Goal: Check status: Check status

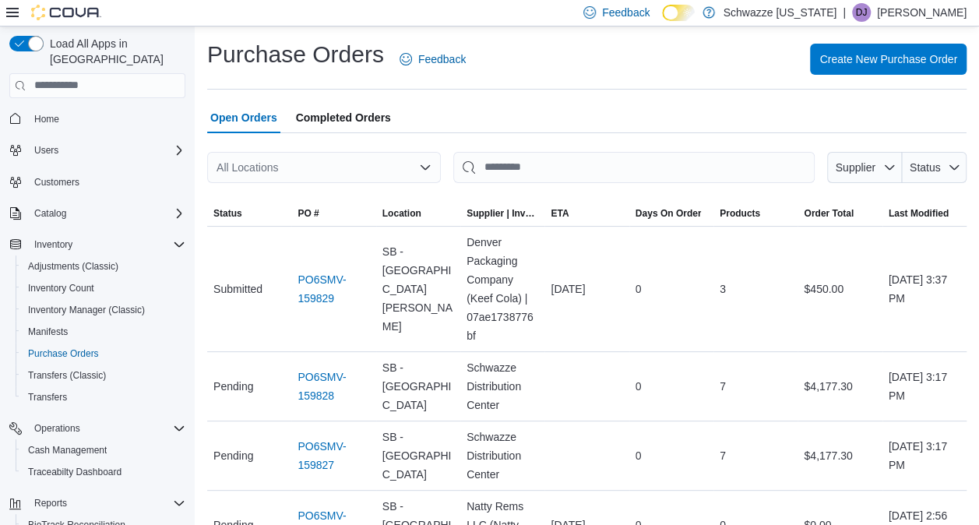
click at [422, 167] on icon "Open list of options" at bounding box center [424, 166] width 9 height 5
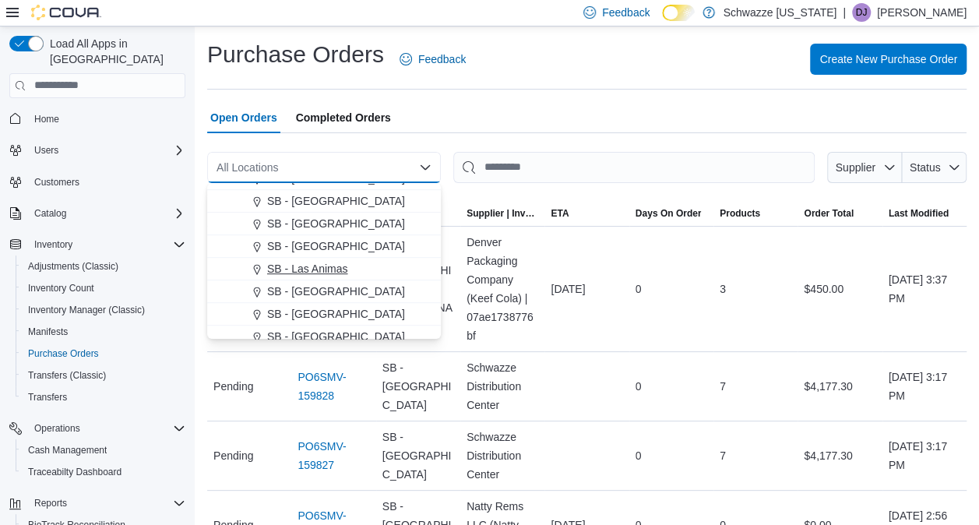
scroll to position [545, 0]
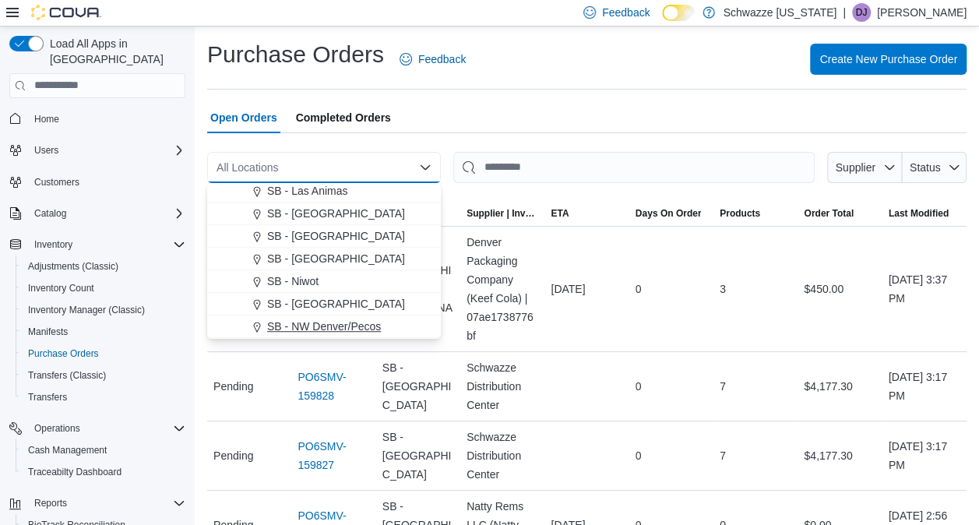
click at [349, 320] on span "SB - NW Denver/Pecos" at bounding box center [324, 326] width 114 height 16
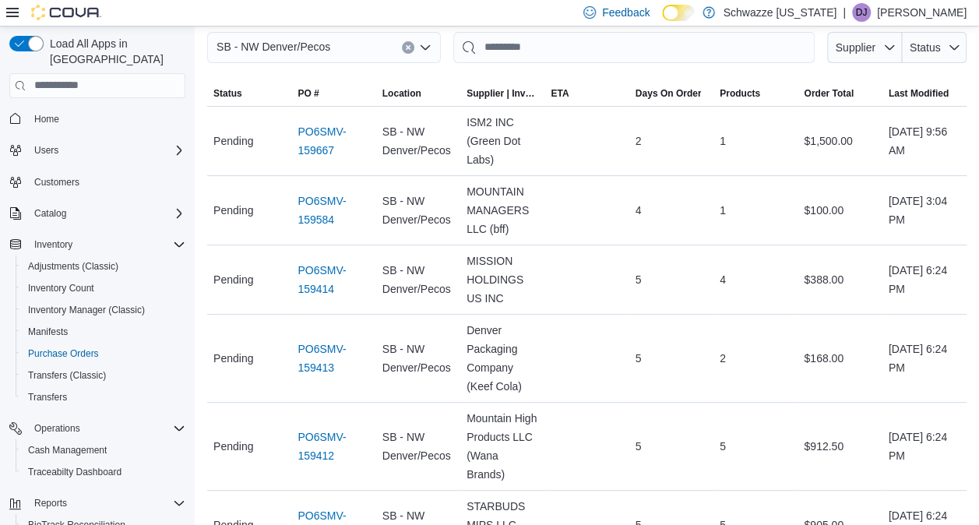
scroll to position [0, 0]
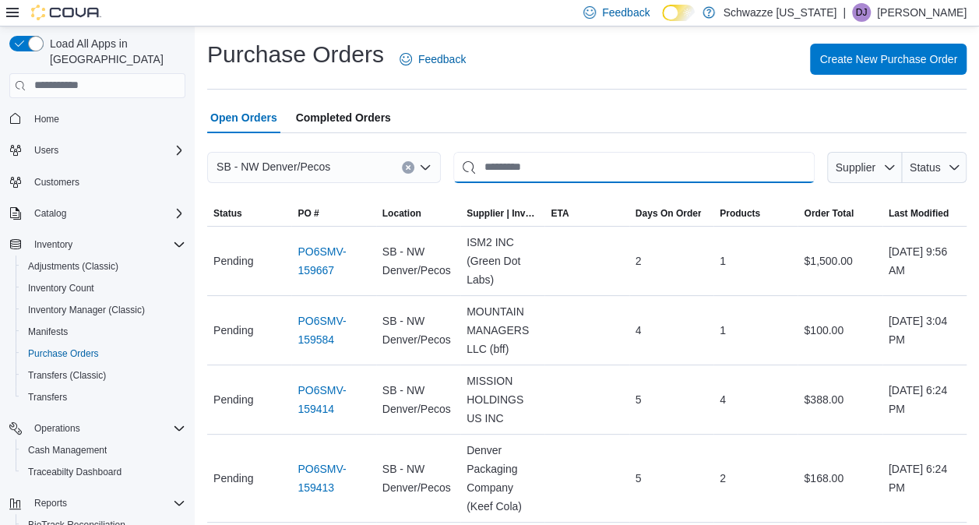
click at [500, 164] on input "This is a search bar. After typing your query, hit enter to filter the results …" at bounding box center [633, 167] width 361 height 31
click at [328, 258] on link "PO6SMV-159667" at bounding box center [333, 260] width 72 height 37
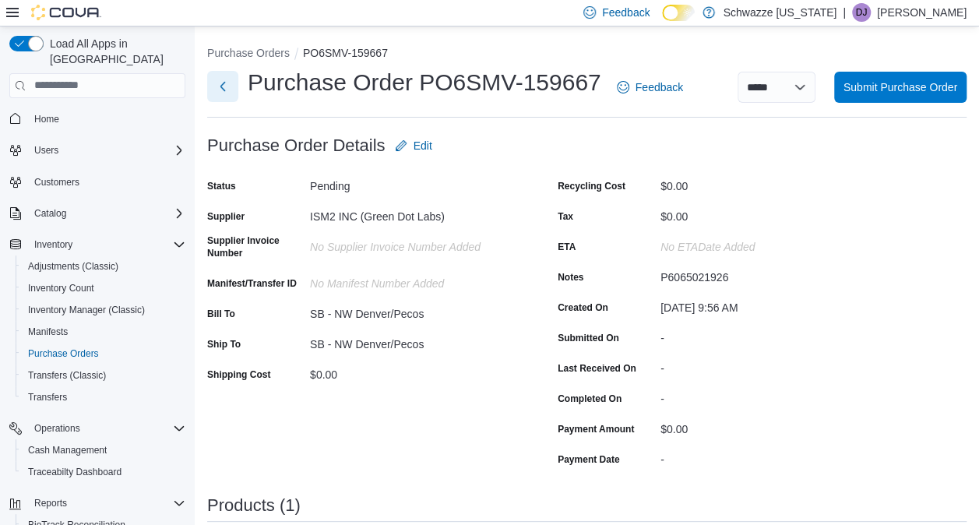
click at [227, 94] on button "Next" at bounding box center [222, 86] width 31 height 31
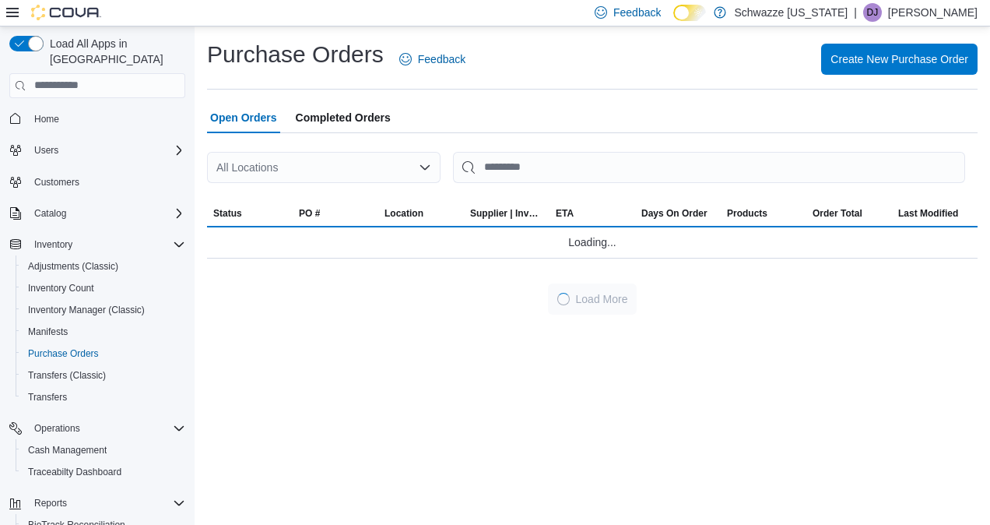
click at [425, 161] on icon "Open list of options" at bounding box center [425, 167] width 12 height 12
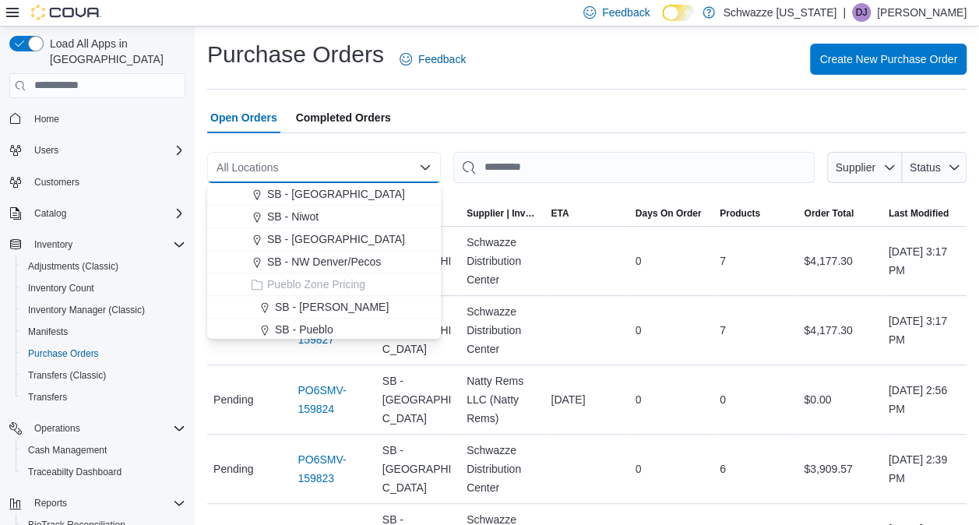
scroll to position [623, 0]
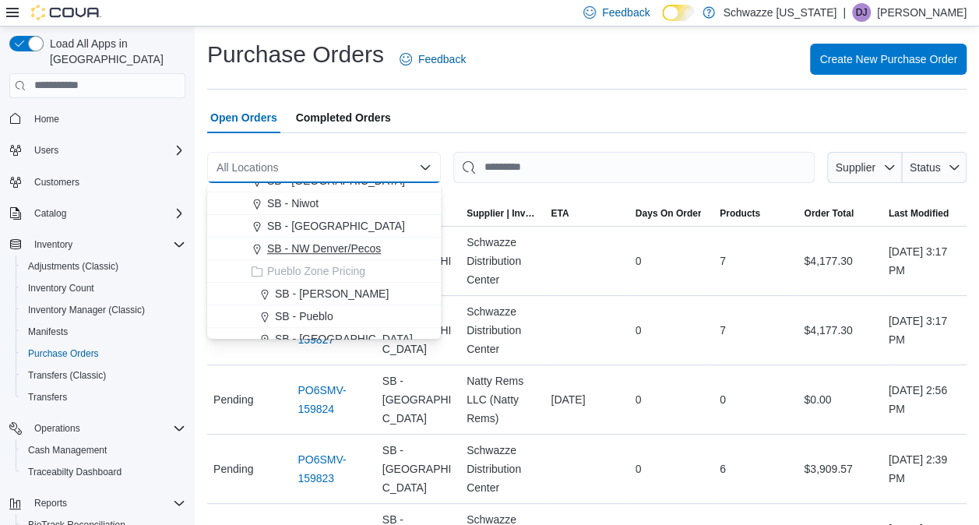
click at [346, 248] on span "SB - NW Denver/Pecos" at bounding box center [324, 249] width 114 height 16
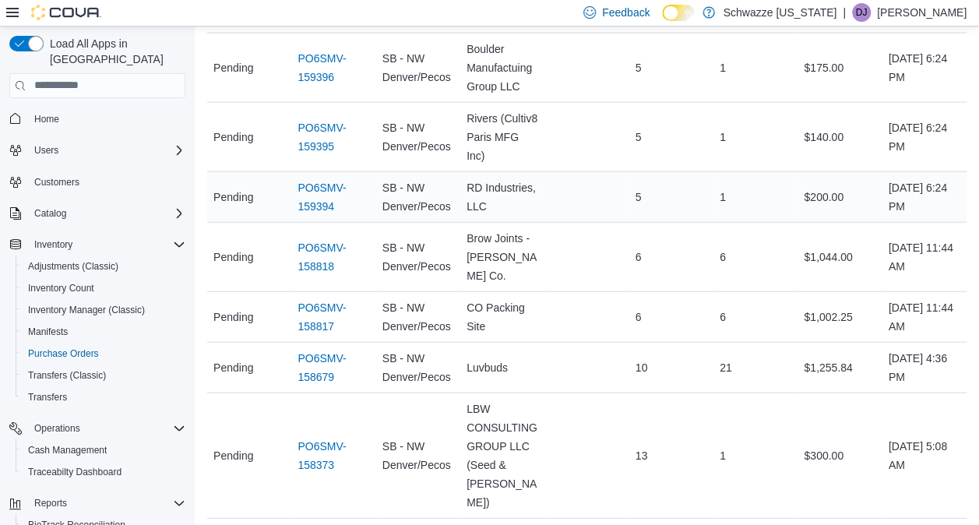
scroll to position [1791, 0]
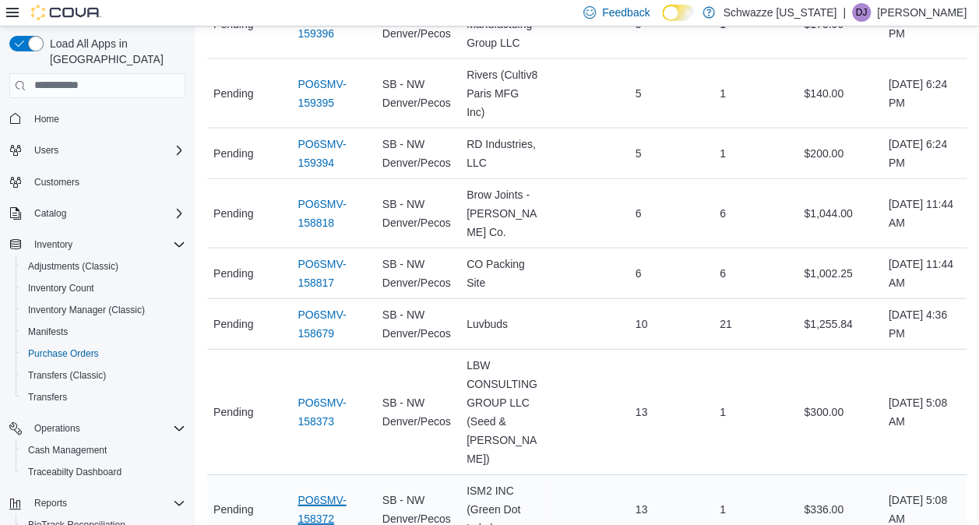
click at [324, 491] on link "PO6SMV-158372" at bounding box center [333, 509] width 72 height 37
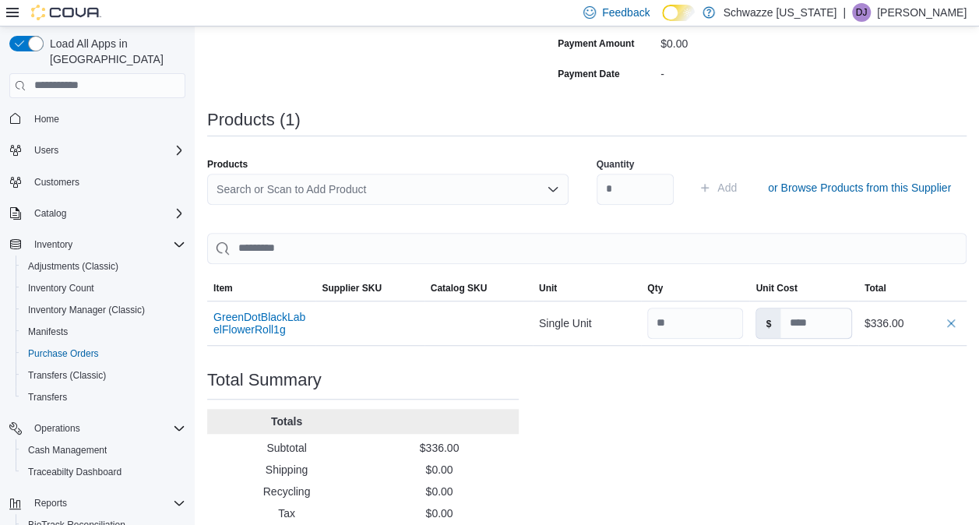
scroll to position [389, 0]
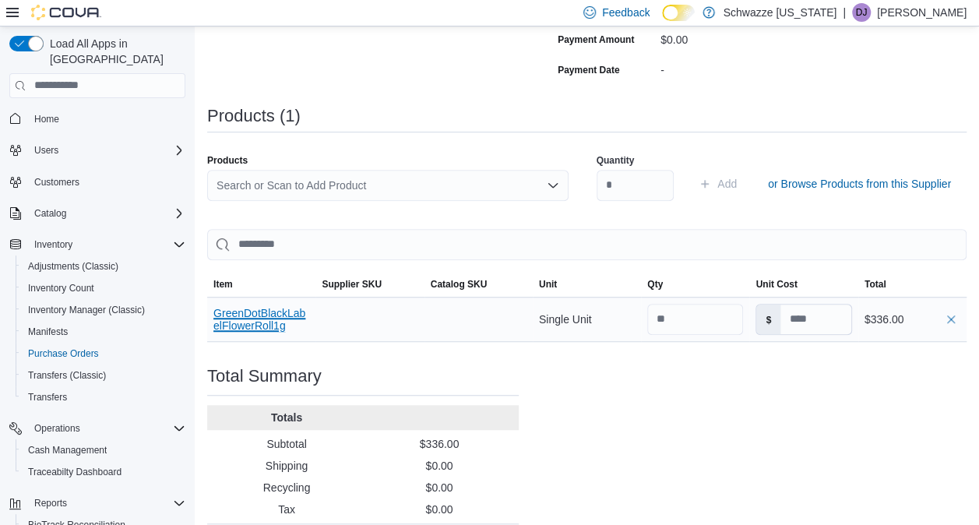
click at [276, 312] on button "GreenDotBlackLabelFlowerRoll1g" at bounding box center [261, 319] width 96 height 25
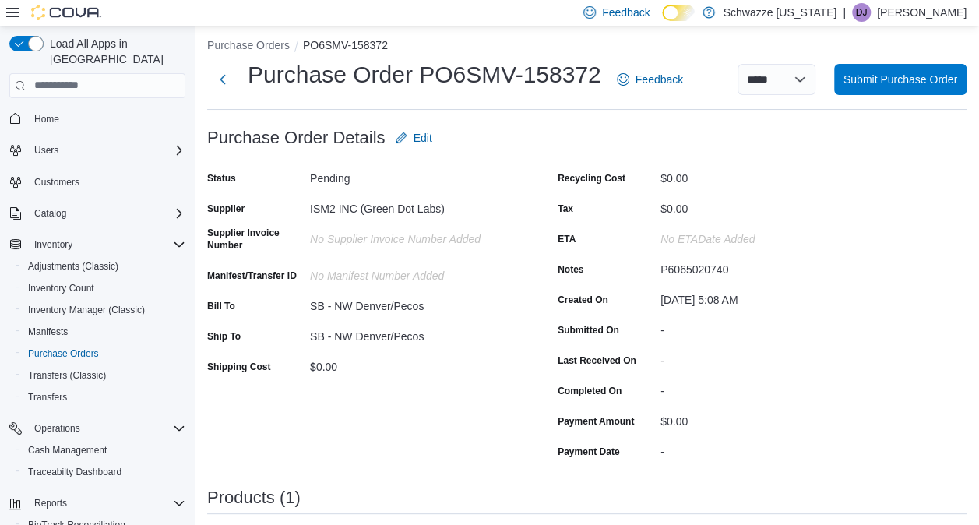
scroll to position [0, 0]
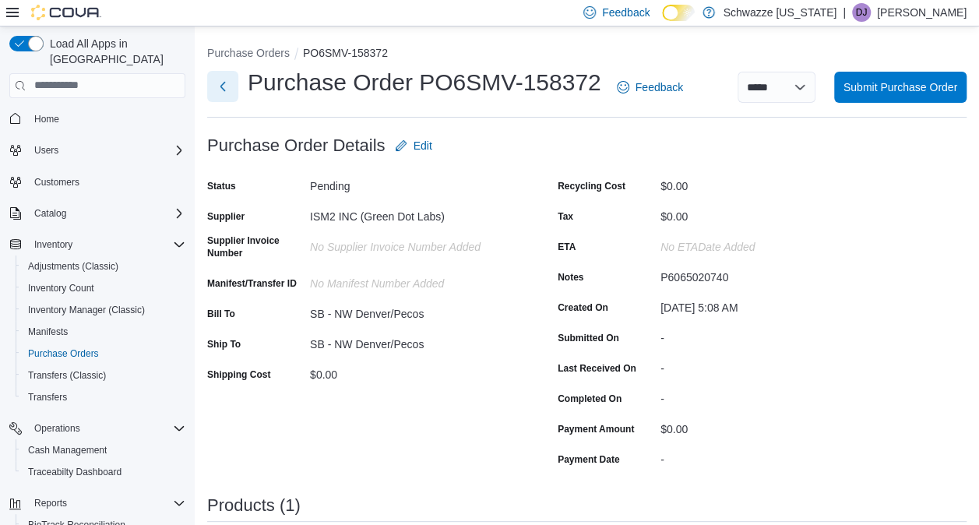
click at [223, 89] on button "Next" at bounding box center [222, 86] width 31 height 31
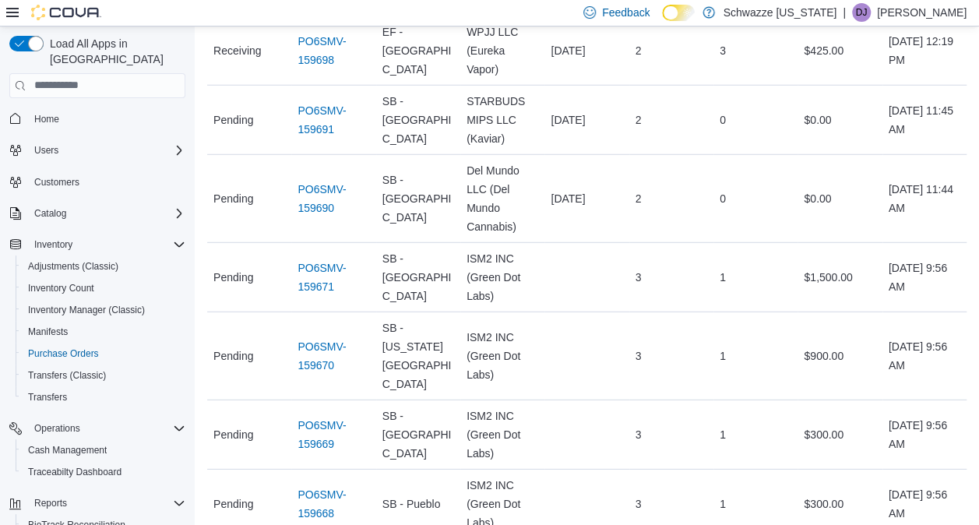
scroll to position [2102, 0]
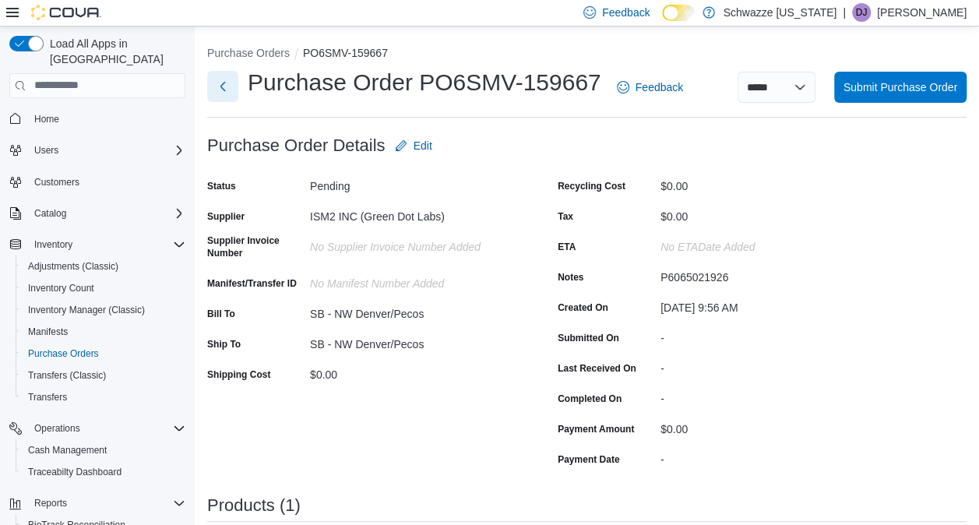
click at [224, 95] on button "Next" at bounding box center [222, 86] width 31 height 31
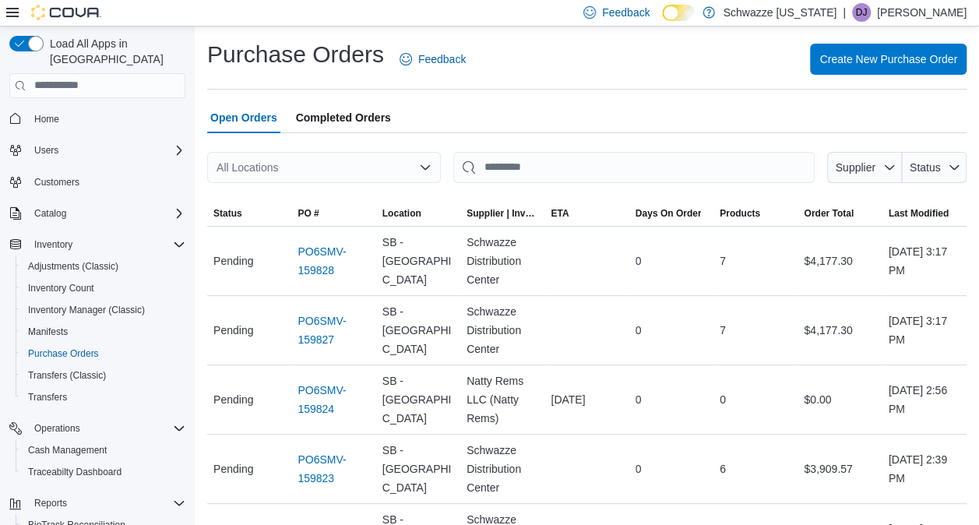
click at [425, 171] on icon "Open list of options" at bounding box center [425, 167] width 12 height 12
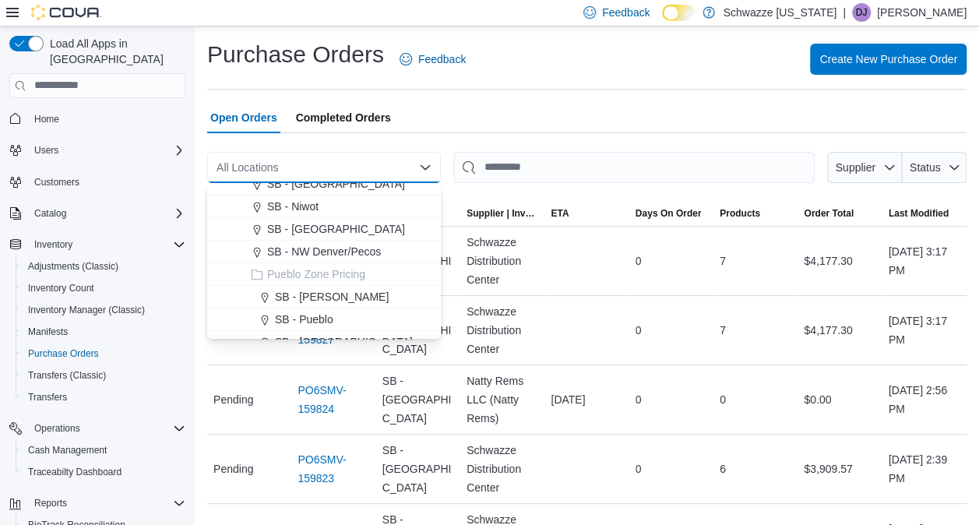
scroll to position [592, 0]
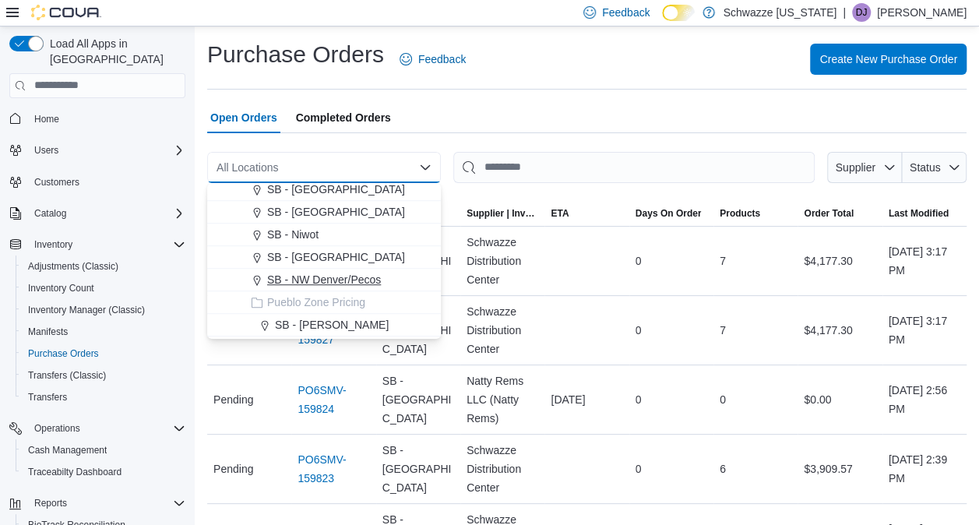
click at [363, 277] on span "SB - NW Denver/Pecos" at bounding box center [324, 280] width 114 height 16
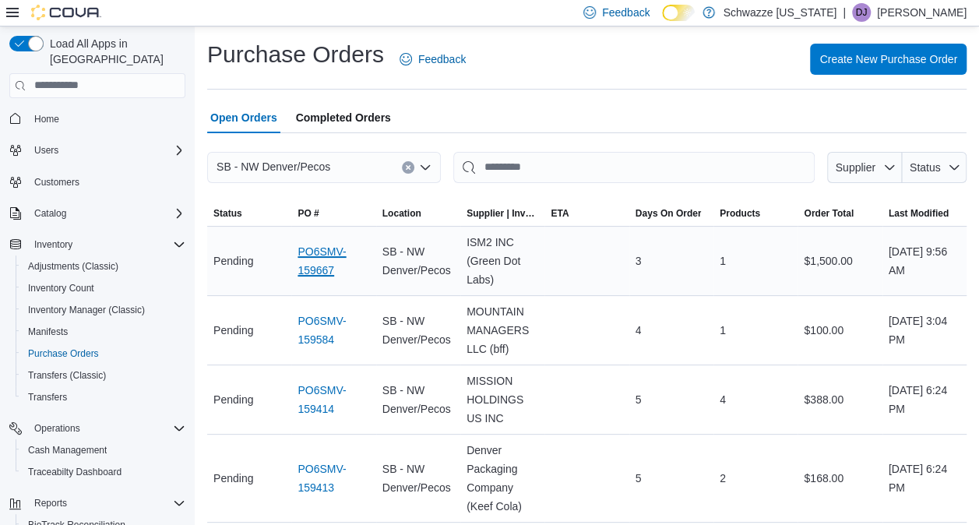
click at [335, 255] on link "PO6SMV-159667" at bounding box center [333, 260] width 72 height 37
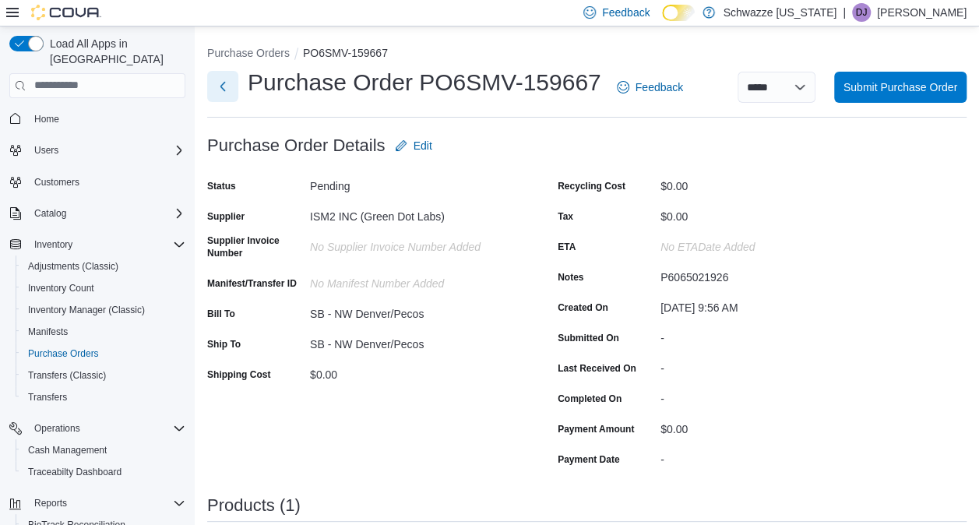
click at [221, 88] on button "Next" at bounding box center [222, 86] width 31 height 31
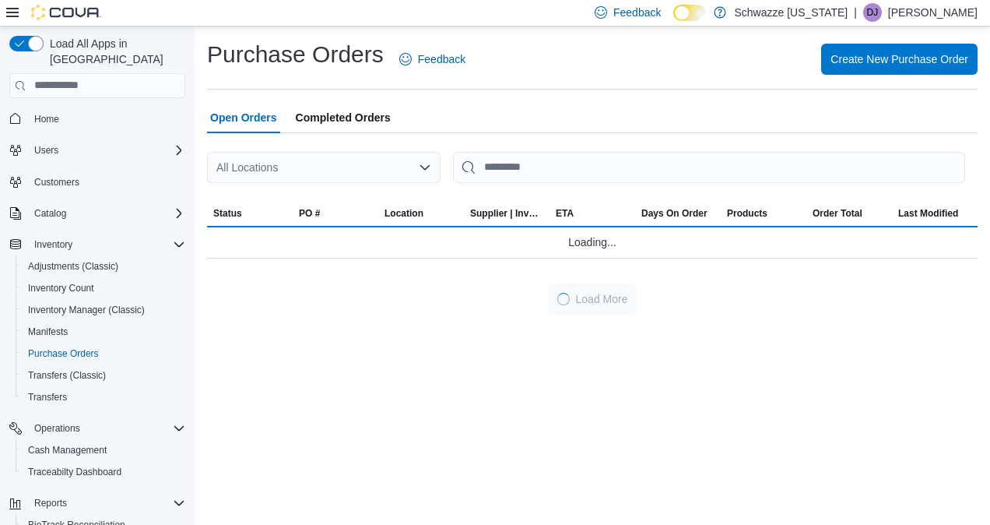
click at [425, 169] on icon "Open list of options" at bounding box center [424, 166] width 9 height 5
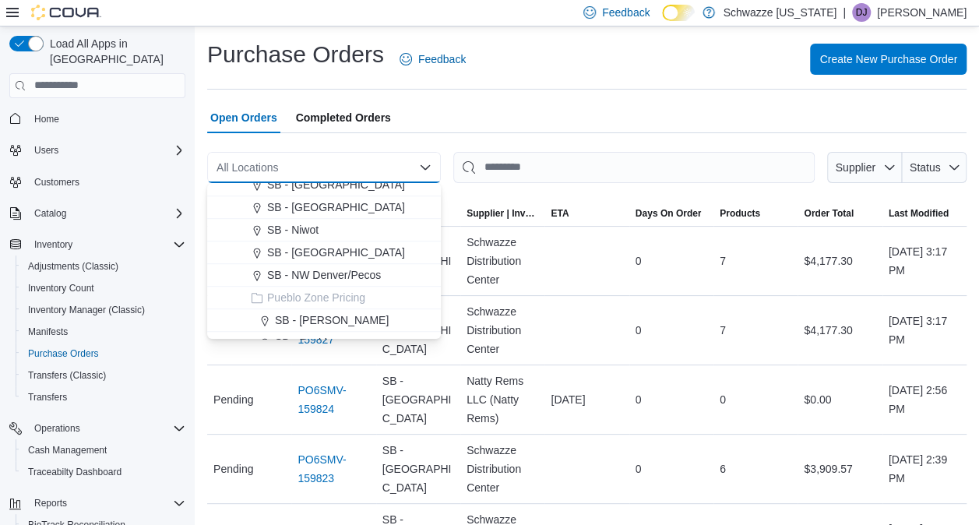
scroll to position [545, 0]
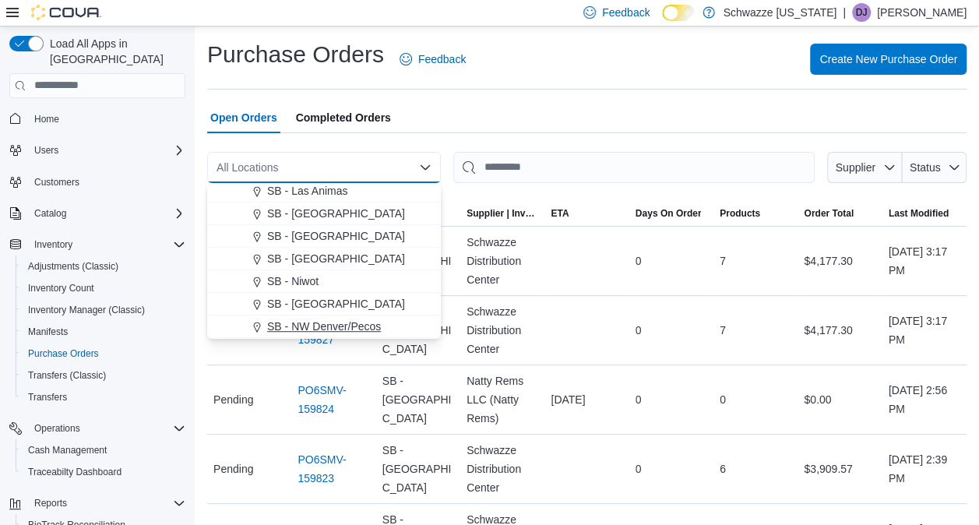
click at [355, 320] on span "SB - NW Denver/Pecos" at bounding box center [324, 326] width 114 height 16
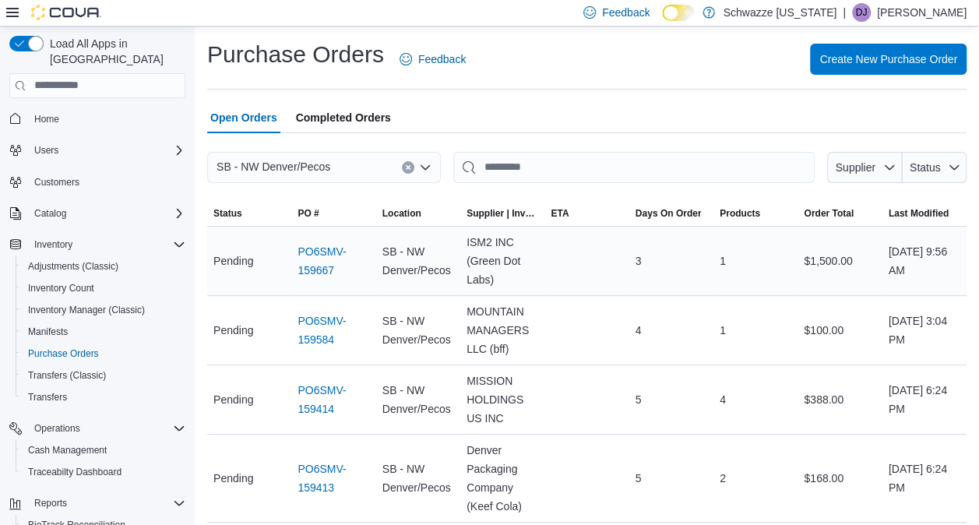
click at [448, 265] on span "SB - NW Denver/Pecos" at bounding box center [418, 260] width 72 height 37
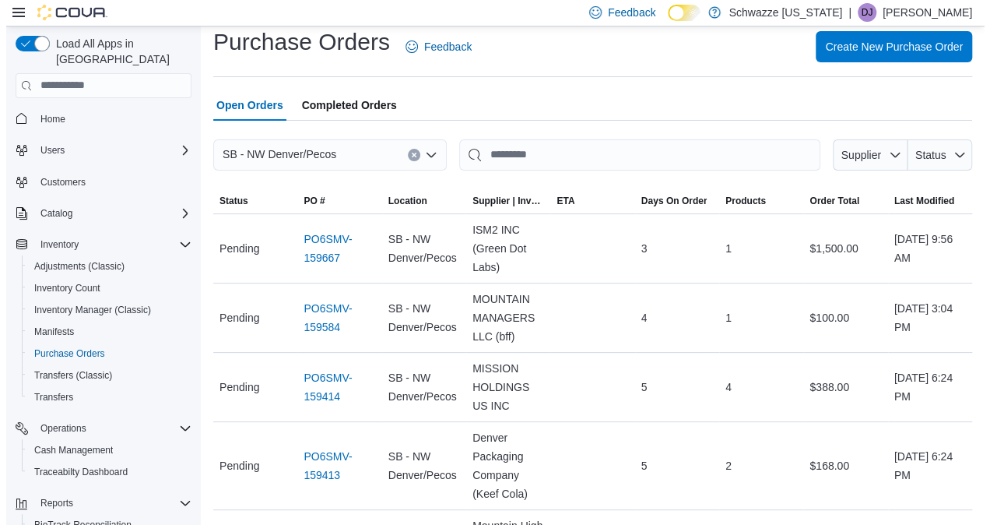
scroll to position [0, 0]
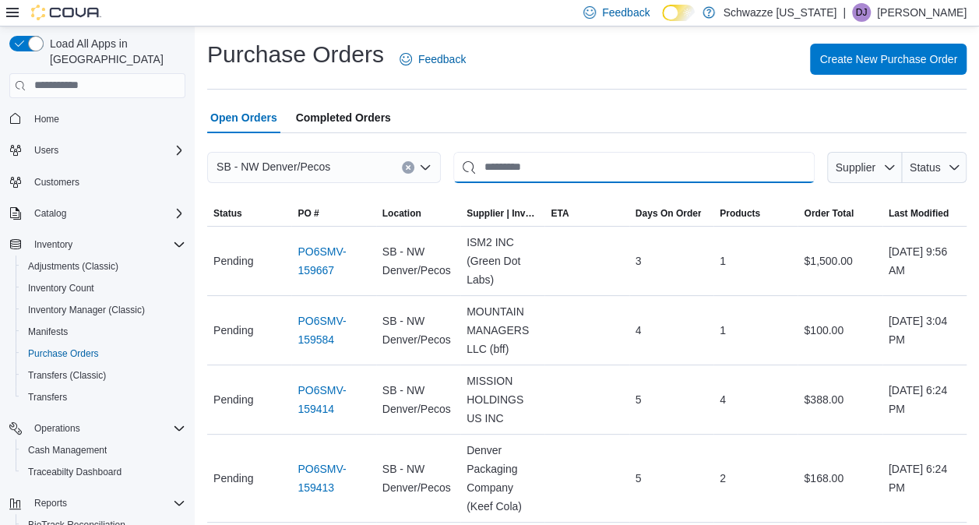
click at [530, 164] on input "This is a search bar. After typing your query, hit enter to filter the results …" at bounding box center [633, 167] width 361 height 31
type input "*"
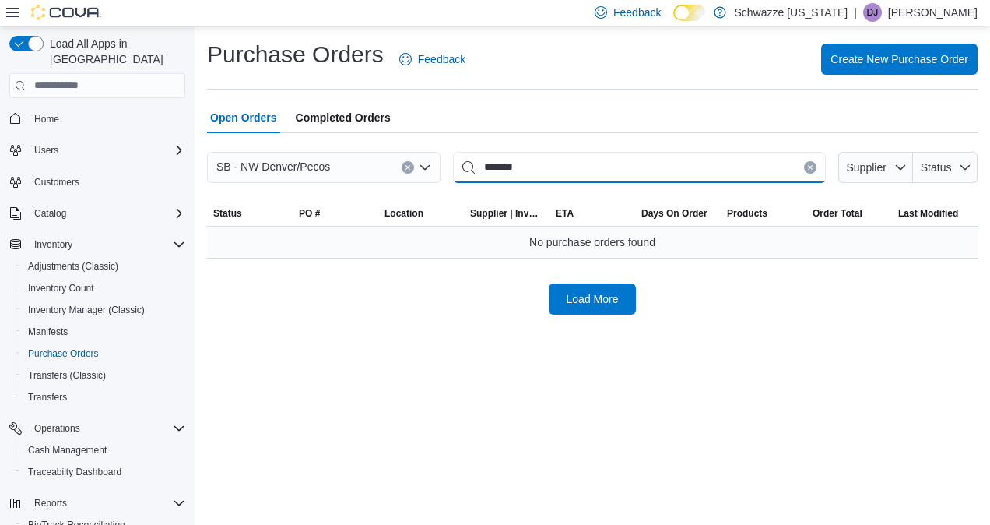
type input "*******"
